Goal: Task Accomplishment & Management: Manage account settings

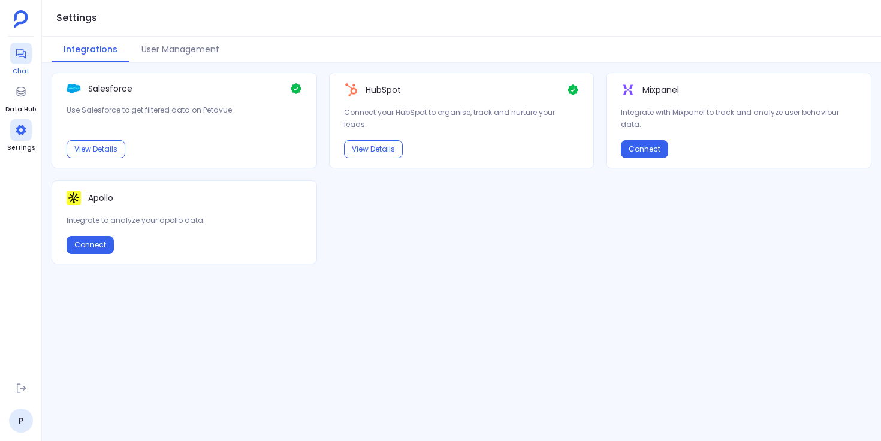
click at [17, 56] on icon at bounding box center [21, 53] width 12 height 12
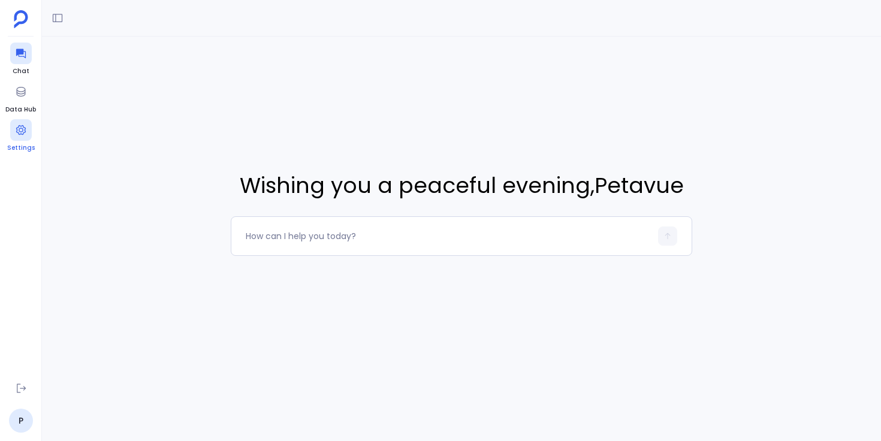
click at [26, 131] on icon at bounding box center [21, 130] width 12 height 12
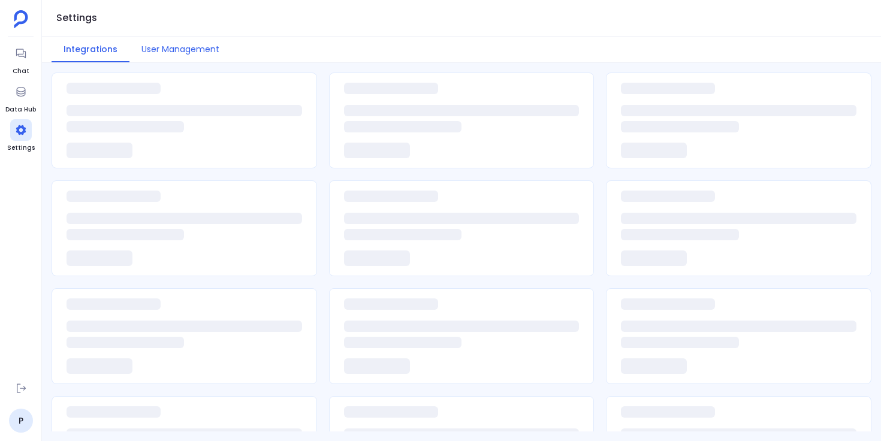
click at [171, 55] on button "User Management" at bounding box center [180, 50] width 102 height 26
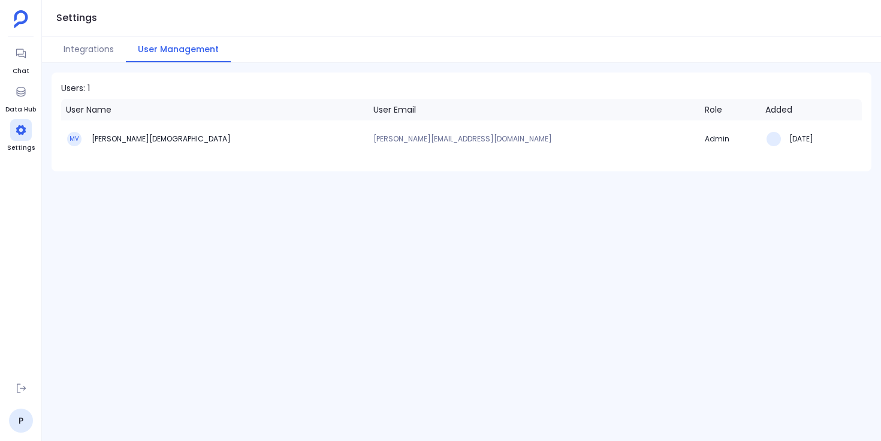
click at [334, 321] on div "Users: 1 User Name User Email Role Added MV Mahak Vedi mahak@revologyconsulting…" at bounding box center [461, 252] width 839 height 378
click at [17, 392] on icon at bounding box center [21, 388] width 12 height 12
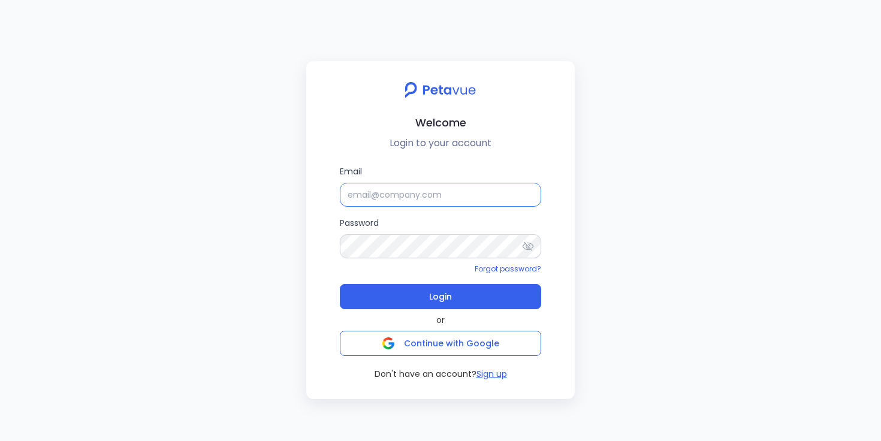
click at [380, 192] on input "Email" at bounding box center [440, 195] width 201 height 24
type input "support+regie@petavue.com"
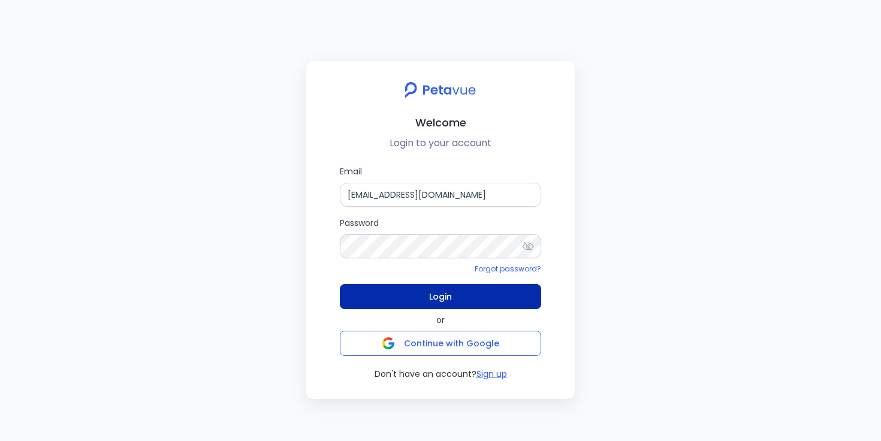
click at [425, 294] on button "Login" at bounding box center [440, 296] width 201 height 25
